Goal: Task Accomplishment & Management: Manage account settings

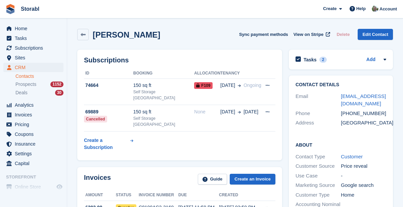
click at [29, 78] on link "Contacts" at bounding box center [39, 76] width 48 height 6
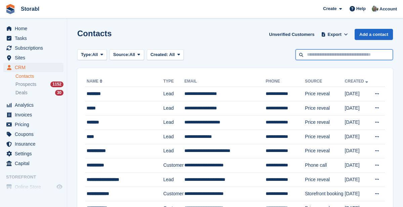
click at [355, 56] on input "text" at bounding box center [343, 54] width 97 height 11
type input "*******"
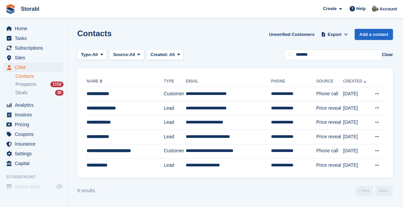
click at [241, 152] on td "**********" at bounding box center [228, 151] width 85 height 14
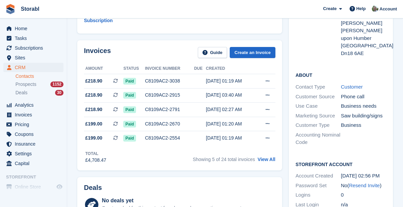
scroll to position [114, 0]
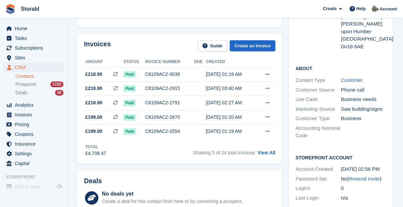
click at [267, 150] on link "View All" at bounding box center [266, 152] width 18 height 5
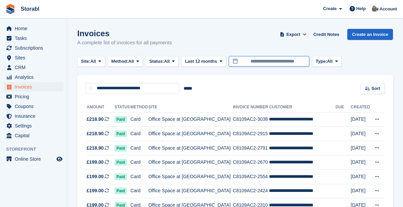
click at [295, 63] on body "Storabl Create Subscription Invoice Contact Deal Discount Page Help Chat Suppor…" at bounding box center [201, 166] width 403 height 332
click at [217, 62] on span "Last 12 months" at bounding box center [201, 61] width 32 height 7
click at [201, 62] on span "Custom" at bounding box center [193, 61] width 16 height 7
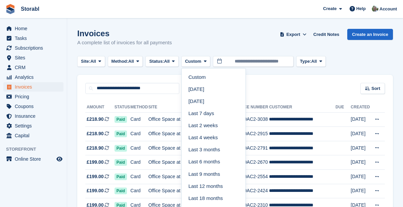
click at [226, 199] on link "Last 18 months" at bounding box center [213, 198] width 58 height 12
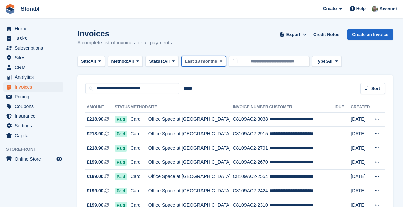
click at [223, 63] on span at bounding box center [220, 61] width 5 height 5
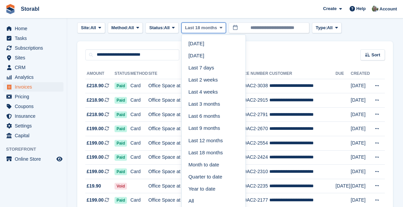
scroll to position [34, 0]
click at [204, 200] on link "All" at bounding box center [213, 201] width 58 height 12
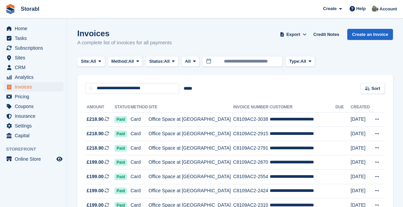
click at [274, 164] on td "**********" at bounding box center [302, 162] width 66 height 14
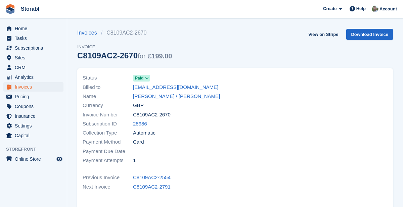
click at [153, 97] on link "[PERSON_NAME] / [PERSON_NAME]" at bounding box center [176, 97] width 87 height 8
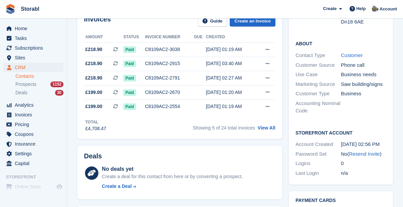
scroll to position [138, 0]
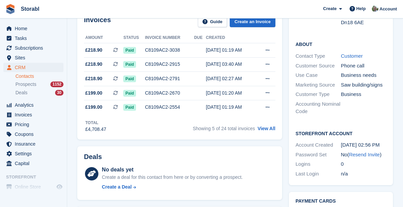
click at [271, 126] on link "View All" at bounding box center [266, 128] width 18 height 5
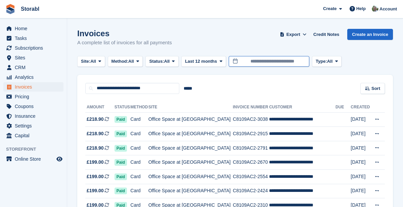
click at [303, 62] on body "Storabl Create Subscription Invoice Contact Deal Discount Page Help Chat Suppor…" at bounding box center [201, 166] width 403 height 332
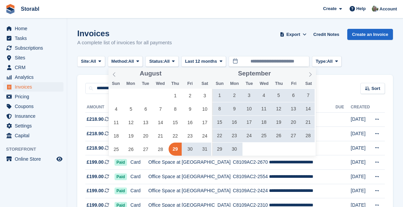
click at [159, 75] on span "August" at bounding box center [151, 73] width 22 height 6
click at [116, 75] on span at bounding box center [113, 73] width 11 height 11
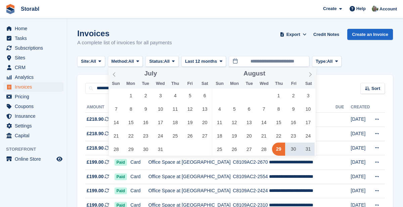
click at [117, 77] on span at bounding box center [113, 73] width 11 height 11
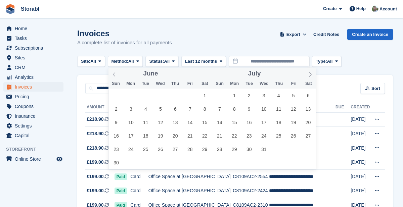
click at [117, 77] on span at bounding box center [113, 73] width 11 height 11
click at [117, 76] on span at bounding box center [113, 73] width 11 height 11
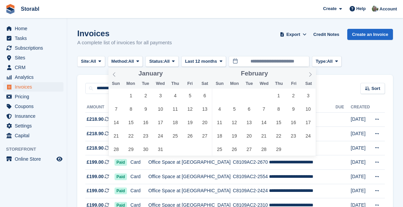
click at [118, 76] on span at bounding box center [113, 73] width 11 height 11
type input "****"
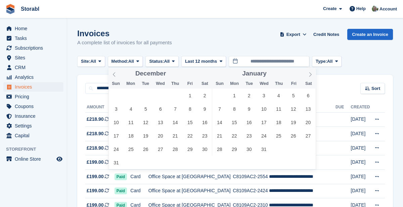
click at [118, 75] on span at bounding box center [113, 73] width 11 height 11
type input "****"
click at [118, 76] on span at bounding box center [113, 73] width 11 height 11
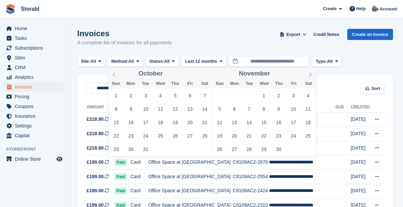
click at [117, 76] on span at bounding box center [113, 73] width 11 height 11
click at [118, 76] on span at bounding box center [113, 73] width 11 height 11
click at [117, 76] on span at bounding box center [113, 73] width 11 height 11
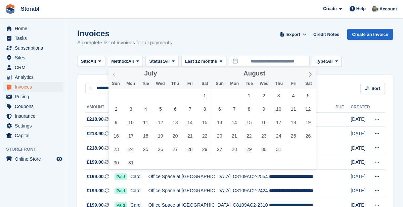
click at [117, 76] on span at bounding box center [113, 73] width 11 height 11
click at [118, 77] on span at bounding box center [113, 73] width 11 height 11
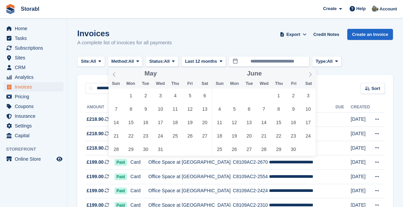
click at [118, 77] on span at bounding box center [113, 73] width 11 height 11
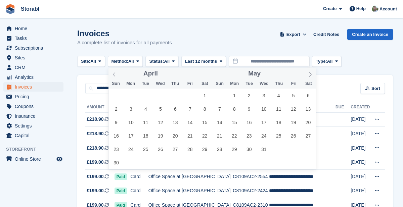
click at [119, 76] on span at bounding box center [113, 73] width 11 height 11
click at [118, 76] on span at bounding box center [113, 73] width 11 height 11
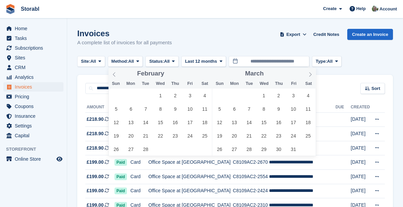
click at [119, 76] on span at bounding box center [113, 73] width 11 height 11
click at [118, 76] on span at bounding box center [113, 73] width 11 height 11
type input "****"
click at [118, 76] on span at bounding box center [113, 73] width 11 height 11
type input "****"
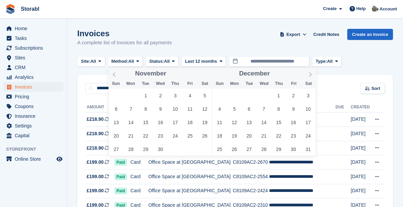
click at [119, 76] on span at bounding box center [113, 73] width 11 height 11
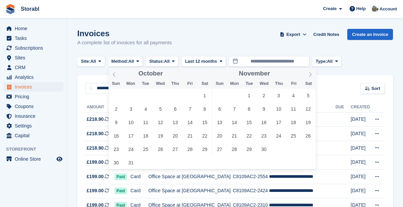
click at [118, 76] on span at bounding box center [113, 73] width 11 height 11
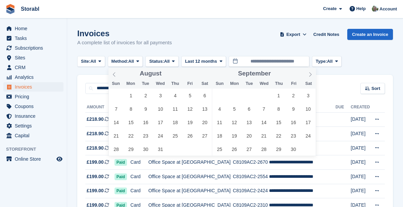
click at [118, 76] on span at bounding box center [113, 73] width 11 height 11
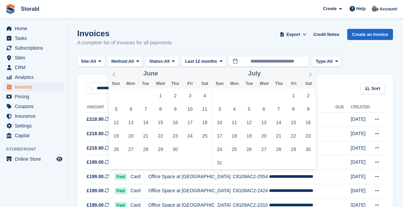
click at [118, 76] on span at bounding box center [113, 73] width 11 height 11
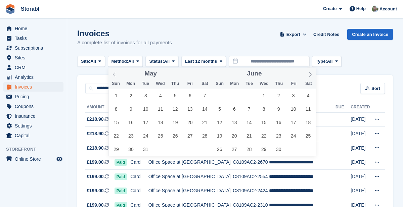
click at [118, 75] on span at bounding box center [113, 73] width 11 height 11
click at [118, 76] on span at bounding box center [113, 73] width 11 height 11
click at [149, 95] on span "1" at bounding box center [145, 95] width 13 height 13
type input "**********"
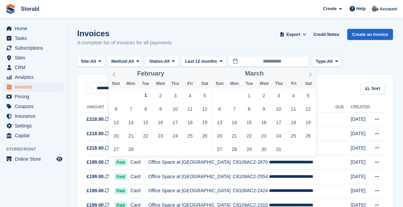
click at [311, 76] on icon at bounding box center [310, 74] width 5 height 5
click at [310, 76] on icon at bounding box center [310, 74] width 5 height 5
click at [309, 77] on span at bounding box center [309, 73] width 11 height 11
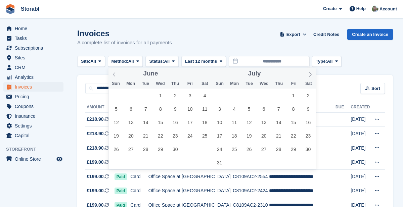
click at [310, 77] on span at bounding box center [309, 73] width 11 height 11
click at [310, 76] on icon at bounding box center [310, 74] width 5 height 5
click at [311, 76] on icon at bounding box center [310, 74] width 5 height 5
click at [310, 76] on icon at bounding box center [310, 74] width 5 height 5
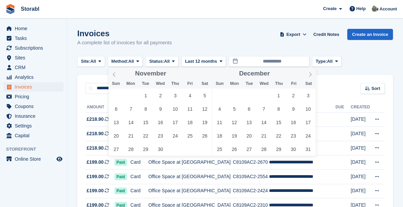
click at [311, 76] on icon at bounding box center [310, 74] width 5 height 5
type input "****"
click at [312, 76] on icon at bounding box center [310, 74] width 5 height 5
type input "****"
click at [311, 76] on icon at bounding box center [310, 74] width 5 height 5
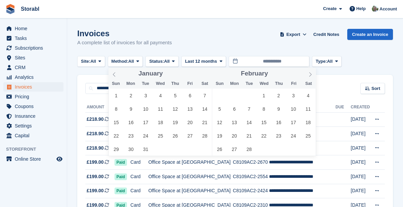
click at [311, 77] on span at bounding box center [309, 73] width 11 height 11
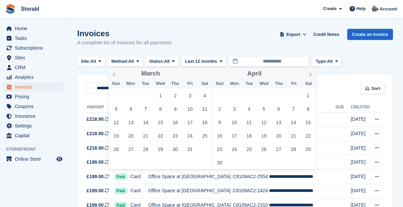
click at [311, 77] on span at bounding box center [309, 73] width 11 height 11
click at [311, 76] on icon at bounding box center [310, 74] width 5 height 5
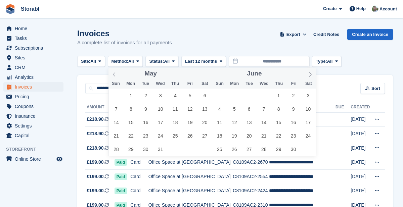
click at [311, 76] on icon at bounding box center [310, 74] width 5 height 5
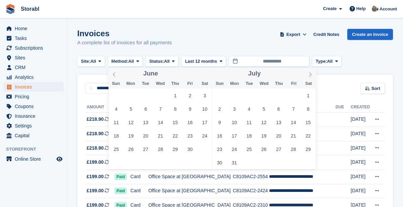
click at [311, 75] on icon at bounding box center [310, 74] width 5 height 5
click at [311, 74] on icon at bounding box center [310, 74] width 5 height 5
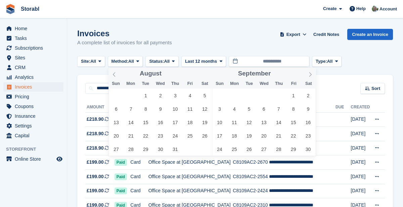
click at [311, 74] on icon at bounding box center [310, 74] width 5 height 5
click at [310, 74] on icon at bounding box center [310, 74] width 5 height 5
click at [311, 75] on icon at bounding box center [310, 74] width 5 height 5
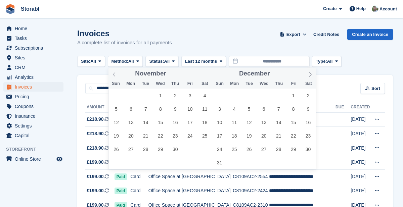
click at [311, 74] on icon at bounding box center [310, 74] width 5 height 5
type input "****"
click at [311, 75] on icon at bounding box center [310, 74] width 5 height 5
type input "****"
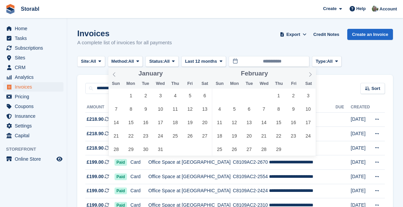
click at [310, 74] on icon at bounding box center [310, 74] width 2 height 4
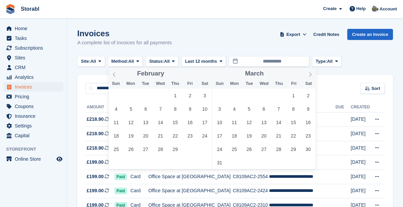
click at [311, 74] on icon at bounding box center [310, 74] width 5 height 5
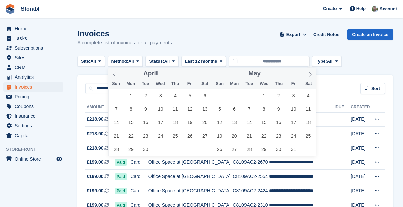
click at [311, 74] on icon at bounding box center [310, 74] width 5 height 5
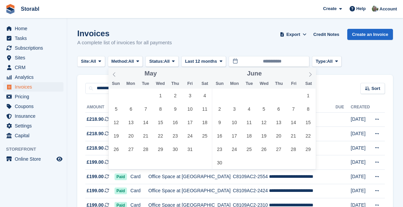
click at [312, 74] on icon at bounding box center [310, 74] width 5 height 5
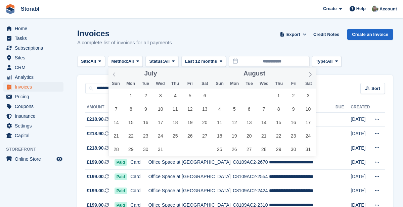
click at [312, 74] on icon at bounding box center [310, 74] width 5 height 5
click at [310, 74] on icon at bounding box center [310, 74] width 5 height 5
click at [311, 74] on icon at bounding box center [310, 74] width 5 height 5
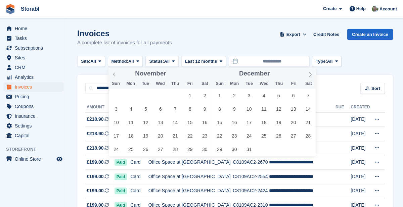
type input "****"
click at [311, 74] on icon at bounding box center [310, 74] width 2 height 4
type input "****"
click at [310, 74] on icon at bounding box center [310, 74] width 2 height 4
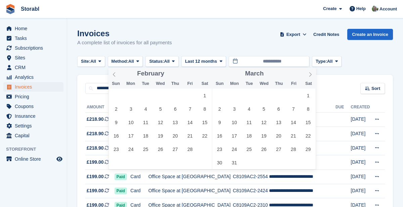
click at [311, 74] on icon at bounding box center [310, 74] width 2 height 4
click at [311, 74] on icon at bounding box center [310, 74] width 5 height 5
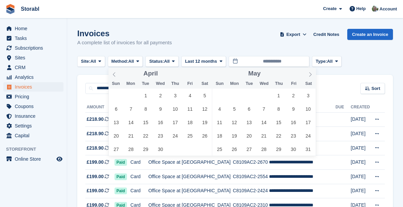
click at [310, 75] on icon at bounding box center [310, 74] width 5 height 5
click at [311, 75] on icon at bounding box center [310, 74] width 5 height 5
click at [310, 74] on icon at bounding box center [310, 74] width 5 height 5
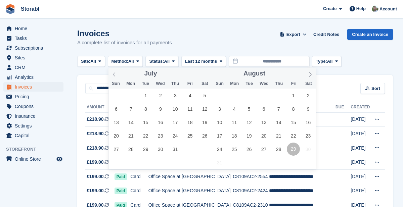
click at [294, 152] on span "29" at bounding box center [293, 149] width 13 height 13
type input "**********"
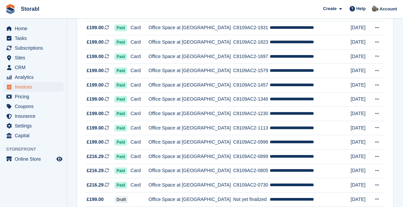
scroll to position [248, 0]
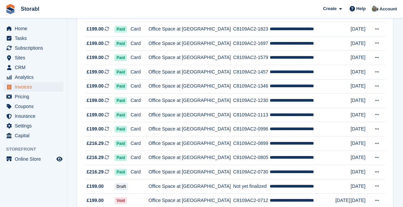
click at [376, 170] on icon at bounding box center [377, 172] width 4 height 4
click at [21, 59] on span "Sites" at bounding box center [35, 57] width 40 height 9
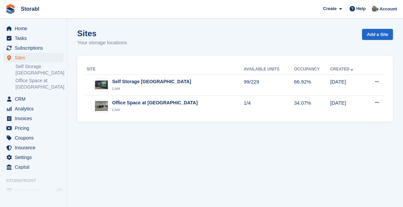
click at [25, 83] on link "Office Space at [GEOGRAPHIC_DATA]" at bounding box center [39, 84] width 48 height 13
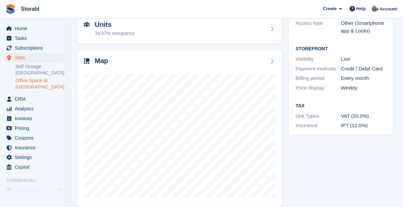
scroll to position [72, 0]
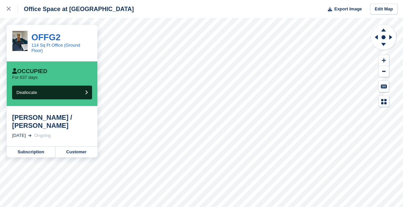
click at [21, 152] on link "Subscription" at bounding box center [31, 152] width 49 height 11
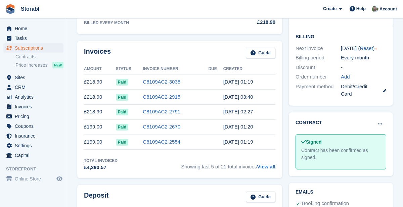
scroll to position [181, 0]
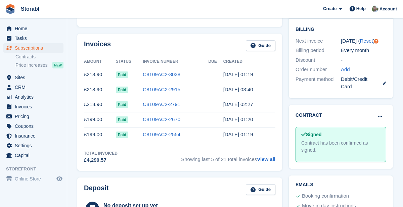
click at [263, 160] on link "View all" at bounding box center [266, 159] width 18 height 6
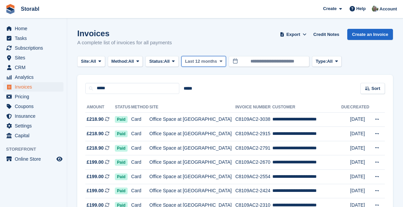
click at [217, 60] on span "Last 12 months" at bounding box center [201, 61] width 32 height 7
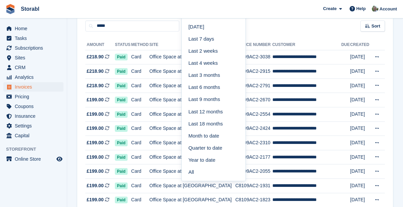
scroll to position [63, 0]
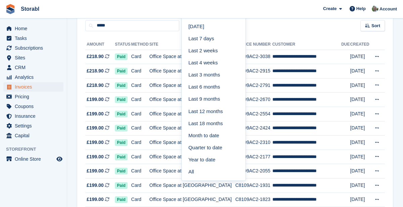
click at [206, 172] on link "All" at bounding box center [213, 172] width 58 height 12
